Goal: Transaction & Acquisition: Purchase product/service

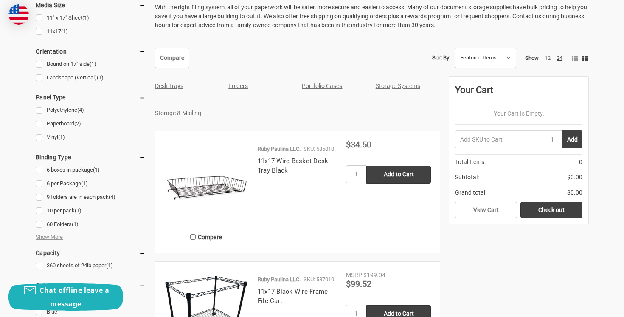
scroll to position [346, 0]
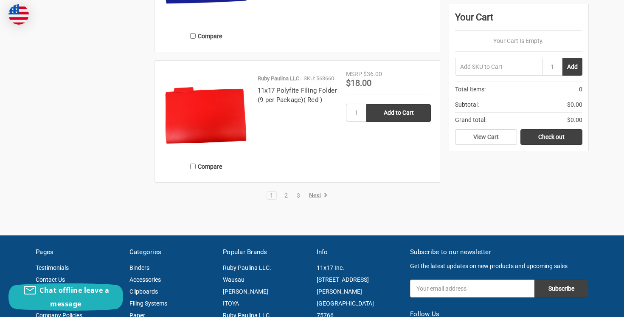
scroll to position [1797, 0]
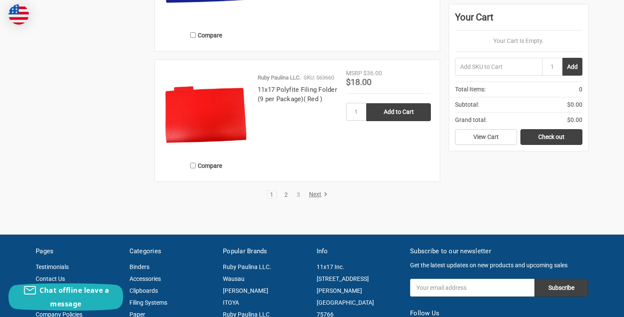
click at [284, 193] on link "2" at bounding box center [285, 194] width 9 height 6
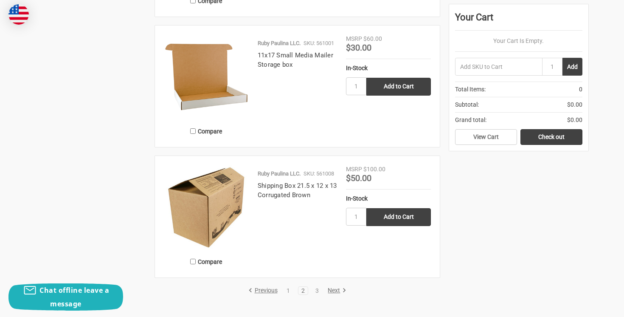
scroll to position [1645, 0]
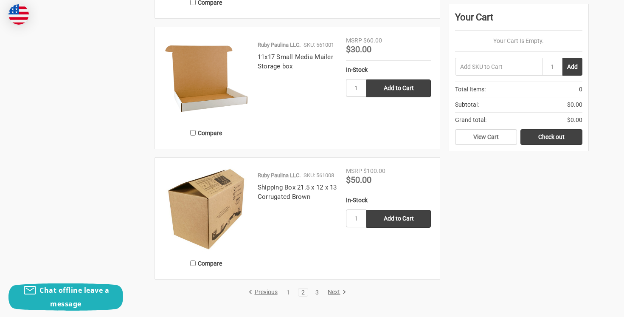
click at [314, 289] on link "3" at bounding box center [316, 292] width 9 height 6
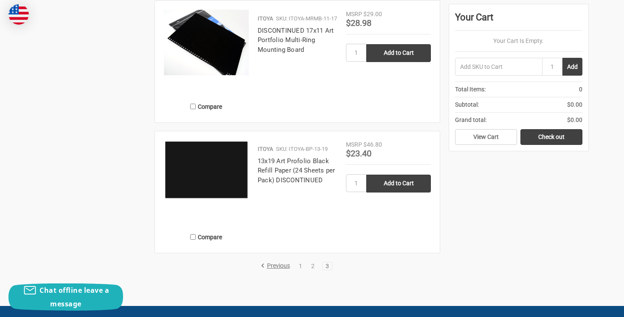
scroll to position [1148, 0]
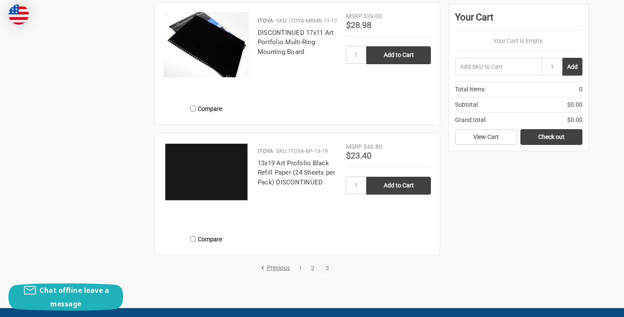
click at [311, 267] on link "2" at bounding box center [312, 268] width 9 height 6
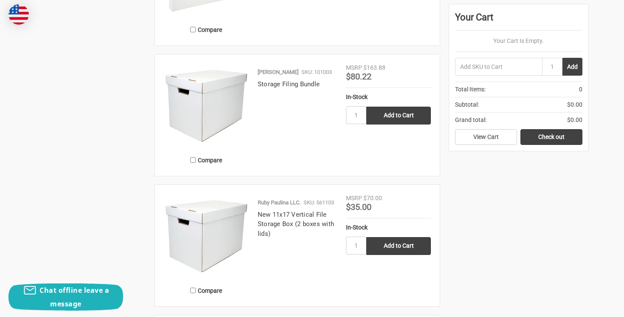
scroll to position [835, 0]
click at [231, 208] on img at bounding box center [206, 236] width 85 height 85
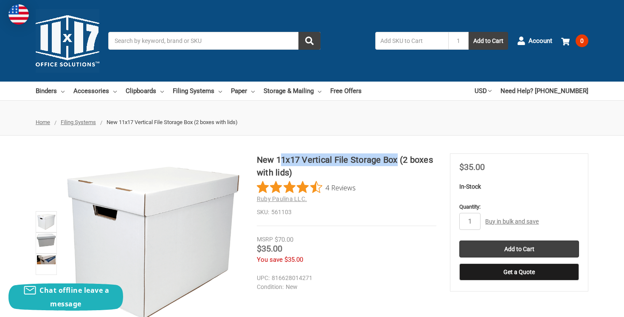
drag, startPoint x: 396, startPoint y: 160, endPoint x: 278, endPoint y: 158, distance: 118.0
click at [278, 158] on h1 "New 11x17 Vertical File Storage Box (2 boxes with lids)" at bounding box center [347, 165] width 180 height 25
drag, startPoint x: 398, startPoint y: 160, endPoint x: 278, endPoint y: 160, distance: 120.1
click at [278, 160] on h1 "New 11x17 Vertical File Storage Box (2 boxes with lids)" at bounding box center [347, 165] width 180 height 25
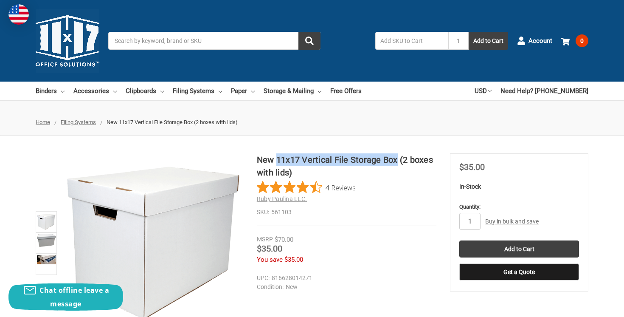
copy h1 "11x17 Vertical File Storage Box"
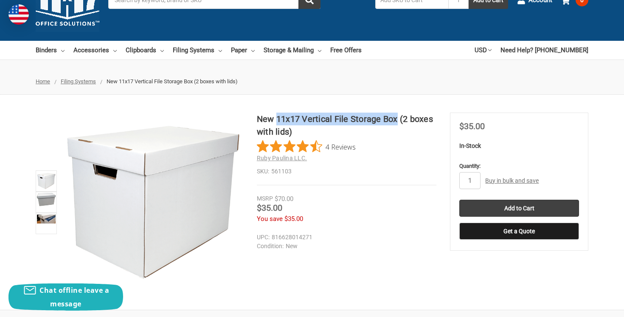
scroll to position [59, 0]
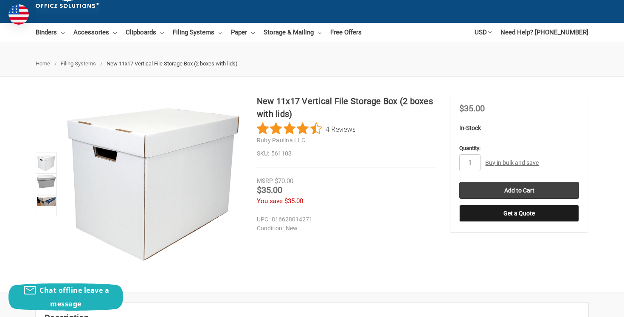
click at [34, 214] on li at bounding box center [46, 205] width 25 height 21
click at [42, 206] on link at bounding box center [46, 205] width 21 height 21
